Goal: Task Accomplishment & Management: Manage account settings

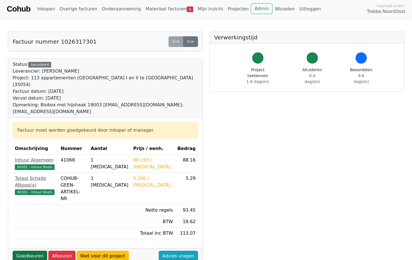
click at [28, 250] on link "Goedkeuren" at bounding box center [30, 255] width 35 height 11
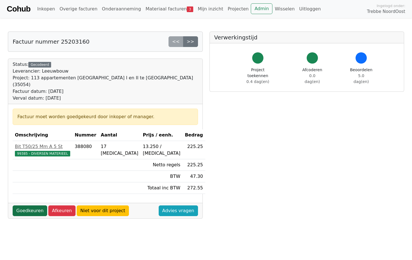
click at [37, 206] on link "Goedkeuren" at bounding box center [30, 210] width 35 height 11
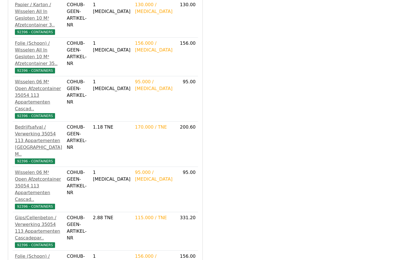
scroll to position [193, 0]
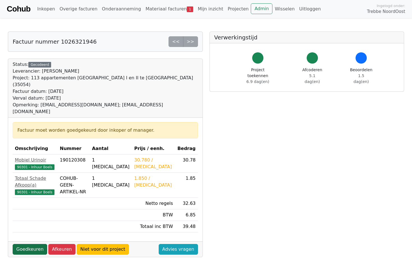
click at [35, 244] on link "Goedkeuren" at bounding box center [30, 249] width 35 height 11
